Goal: Find contact information: Find contact information

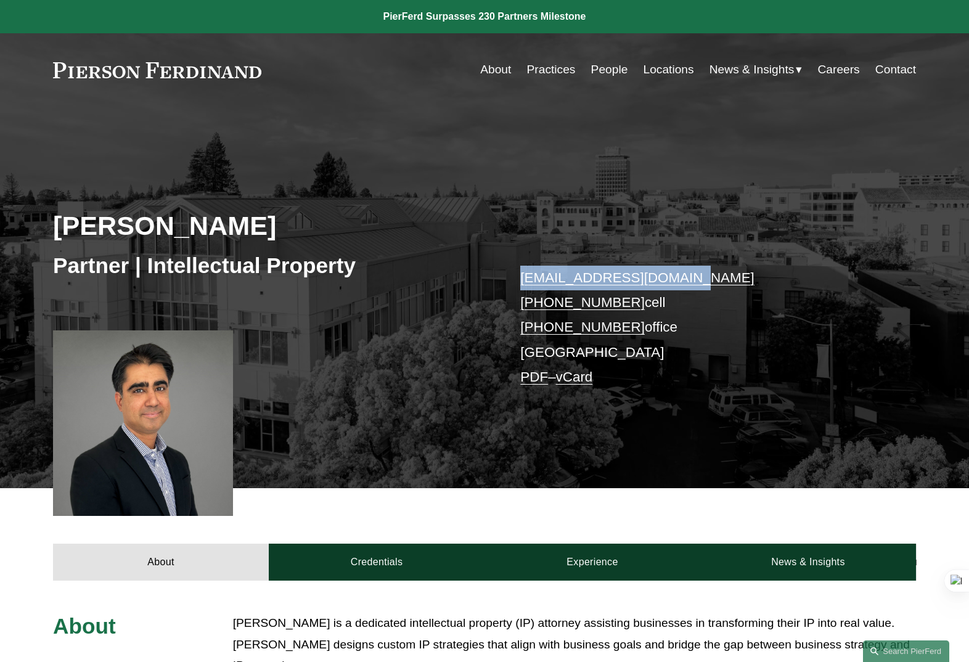
drag, startPoint x: 515, startPoint y: 282, endPoint x: 686, endPoint y: 279, distance: 170.8
click at [686, 279] on div "Sid Kapoor Partner | Intellectual Property sid.kapoor@pierferd.com +1.908.489.9…" at bounding box center [484, 312] width 969 height 353
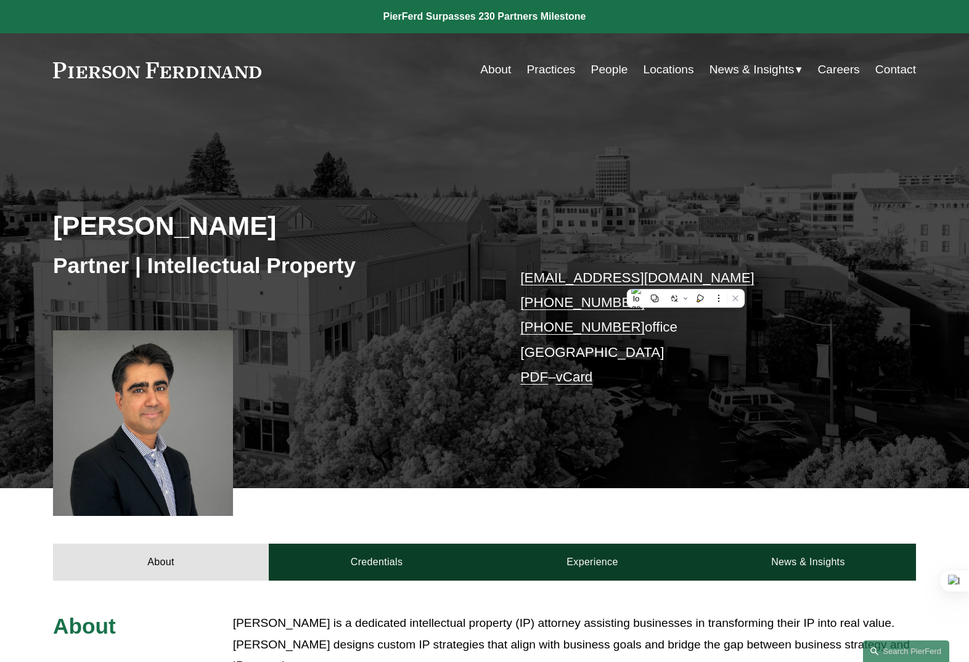
click at [848, 353] on p "sid.kapoor@pierferd.com +1.908.489.9630 cell +1.650.702.9700 office Palo Alto P…" at bounding box center [699, 328] width 359 height 125
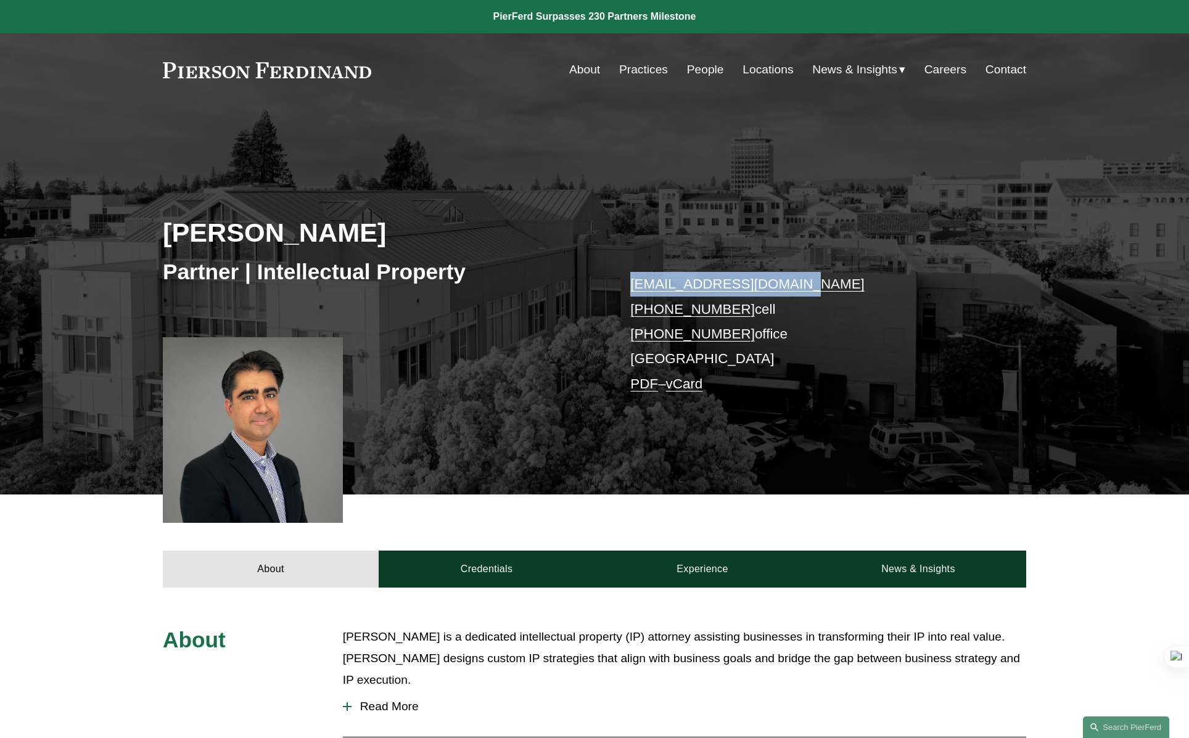
drag, startPoint x: 626, startPoint y: 285, endPoint x: 800, endPoint y: 286, distance: 174.5
click at [800, 286] on div "Sid Kapoor Partner | Intellectual Property sid.kapoor@pierferd.com +1.908.489.9…" at bounding box center [594, 318] width 1189 height 353
click at [800, 286] on p "sid.kapoor@pierferd.com +1.908.489.9630 cell +1.650.702.9700 office Palo Alto P…" at bounding box center [809, 334] width 359 height 125
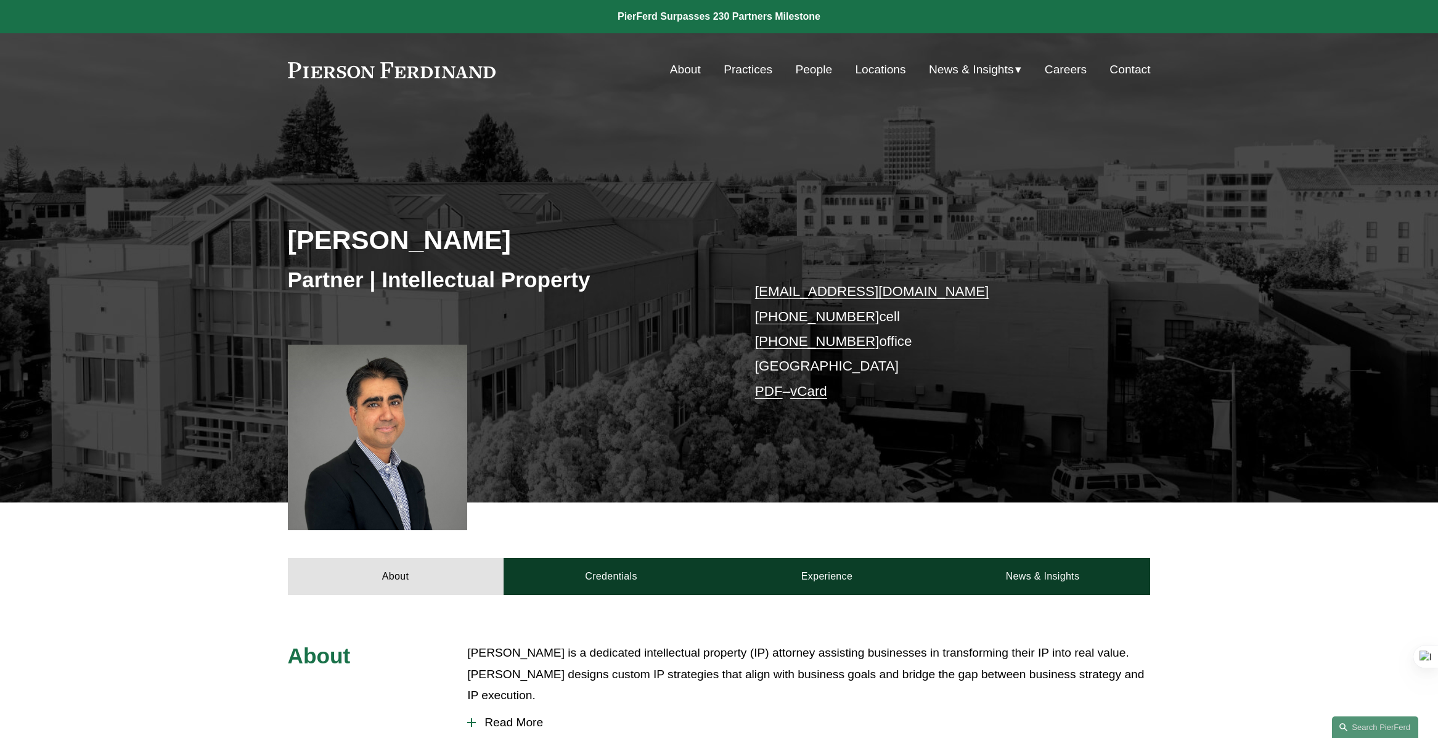
click at [968, 327] on div "Sid Kapoor Partner | Intellectual Property sid.kapoor@pierferd.com +1.908.489.9…" at bounding box center [719, 326] width 1438 height 353
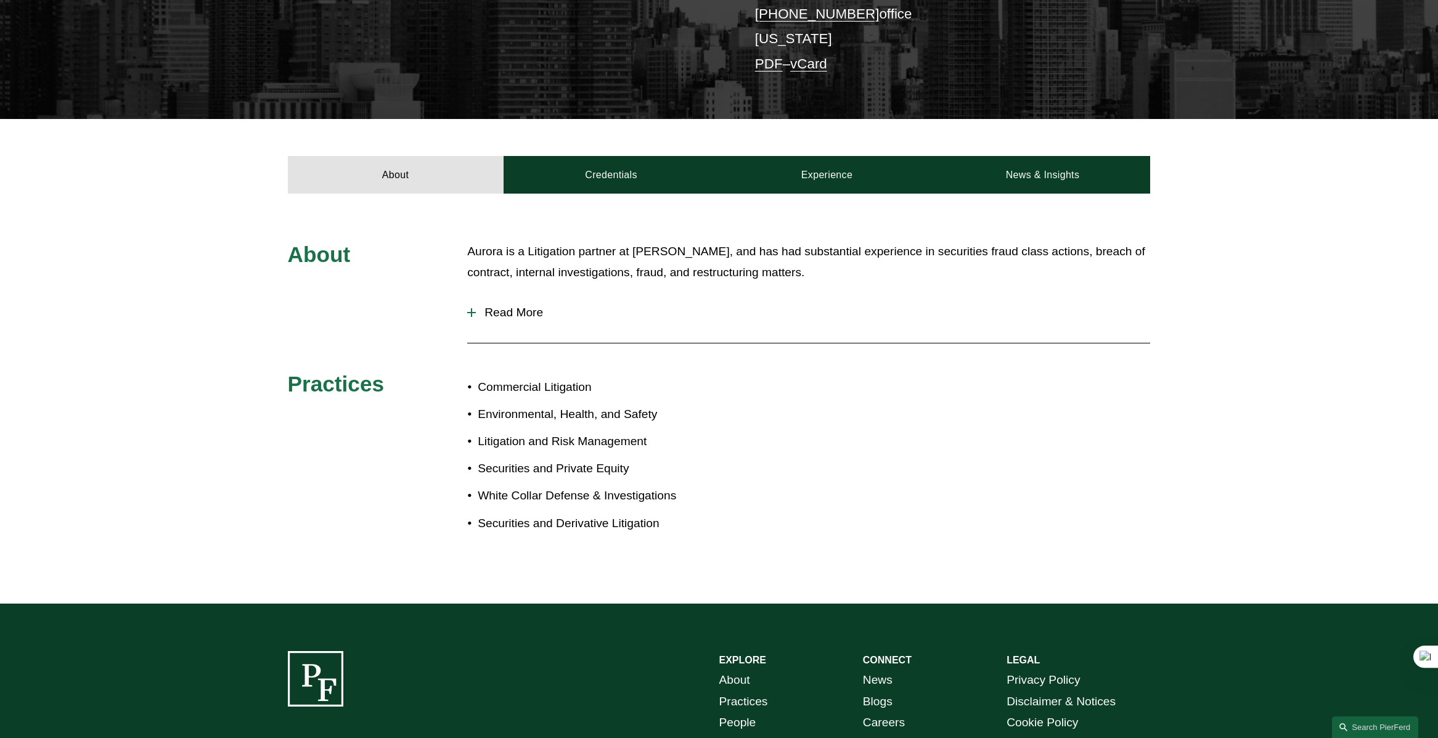
scroll to position [238, 0]
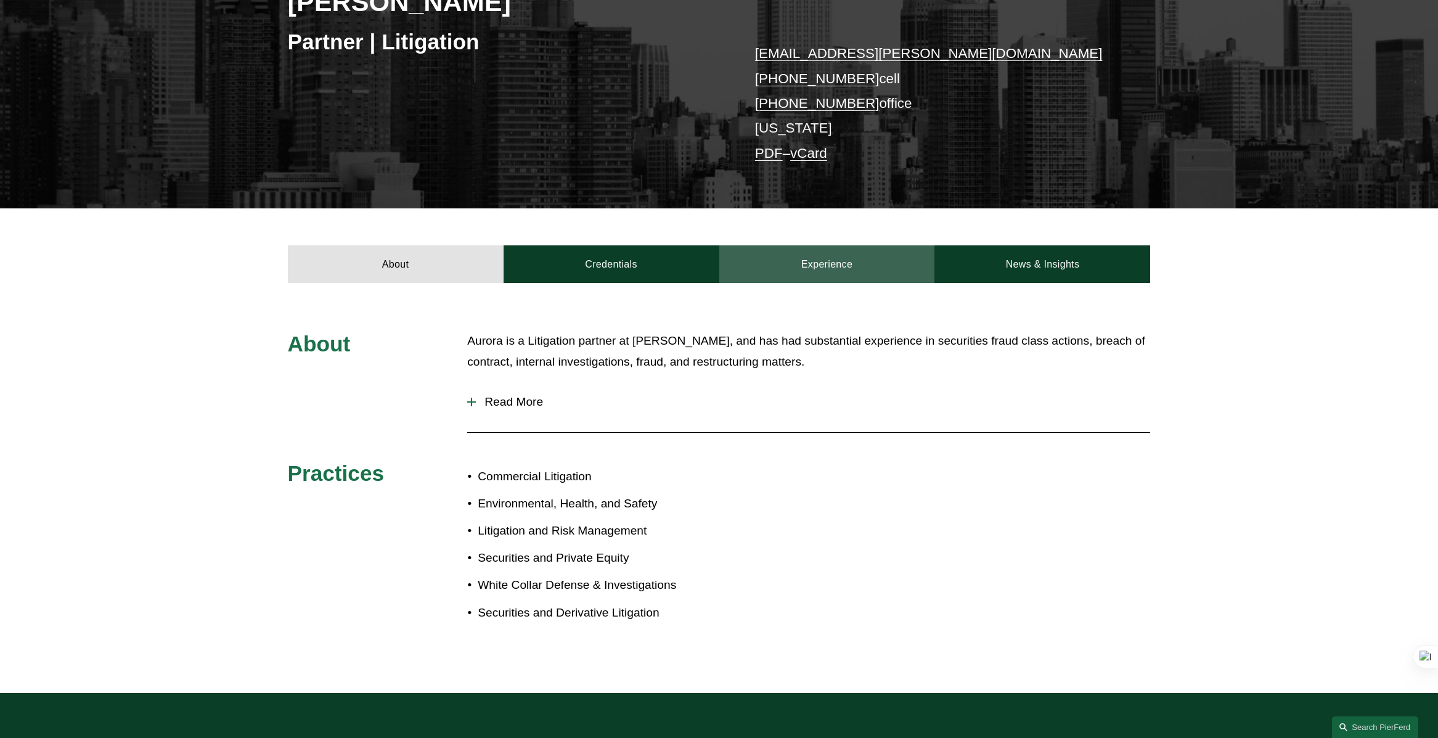
click at [846, 269] on link "Experience" at bounding box center [827, 263] width 216 height 37
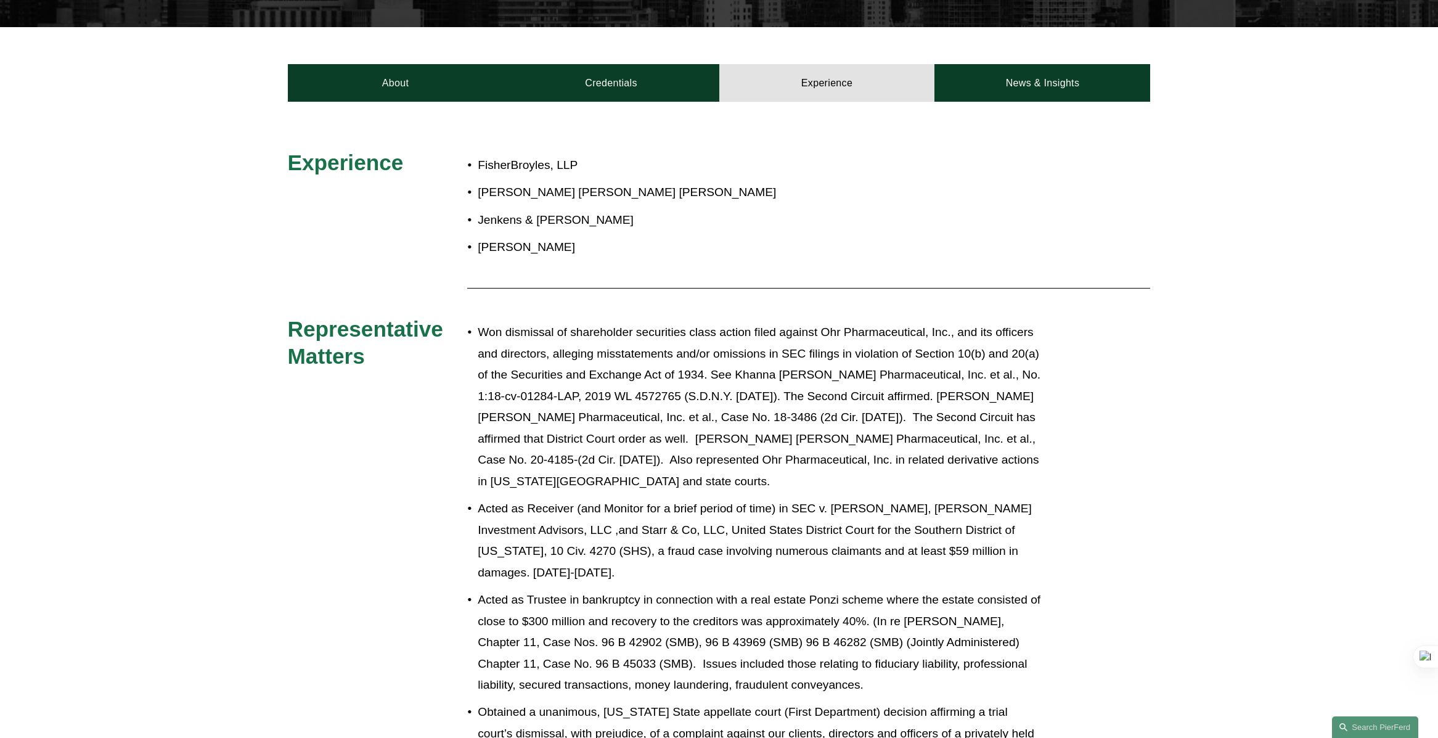
scroll to position [411, 0]
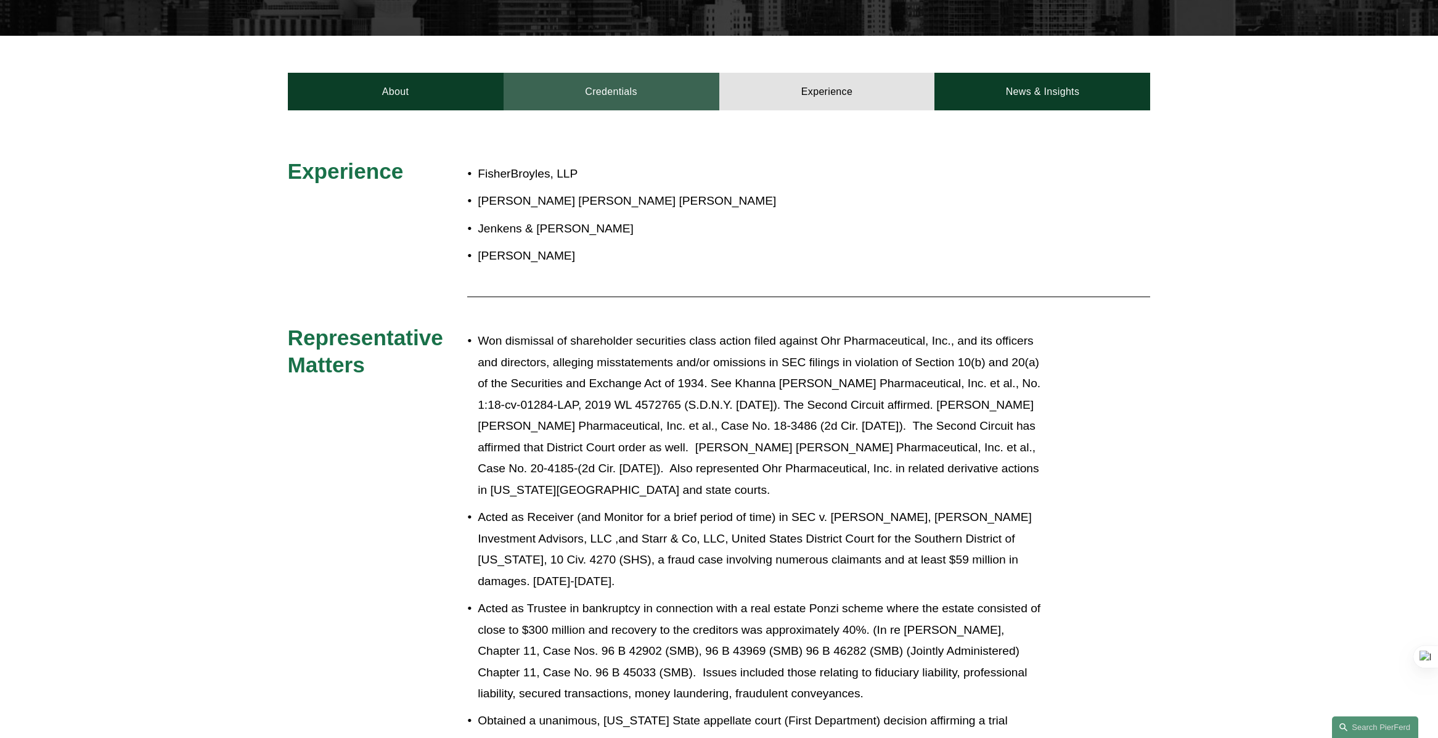
click at [612, 99] on link "Credentials" at bounding box center [612, 91] width 216 height 37
